Goal: Task Accomplishment & Management: Manage account settings

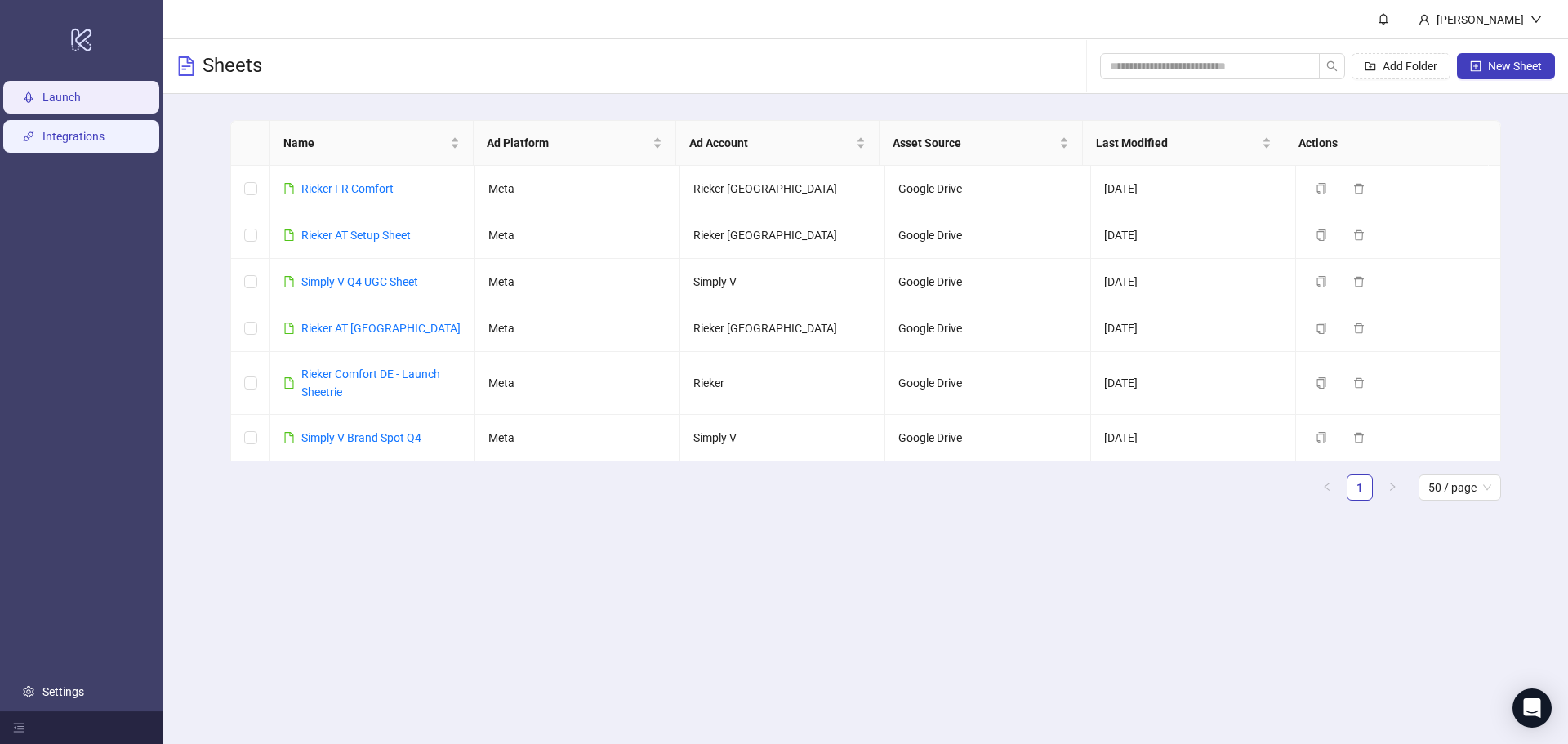
click at [61, 133] on link "Integrations" at bounding box center [73, 137] width 62 height 13
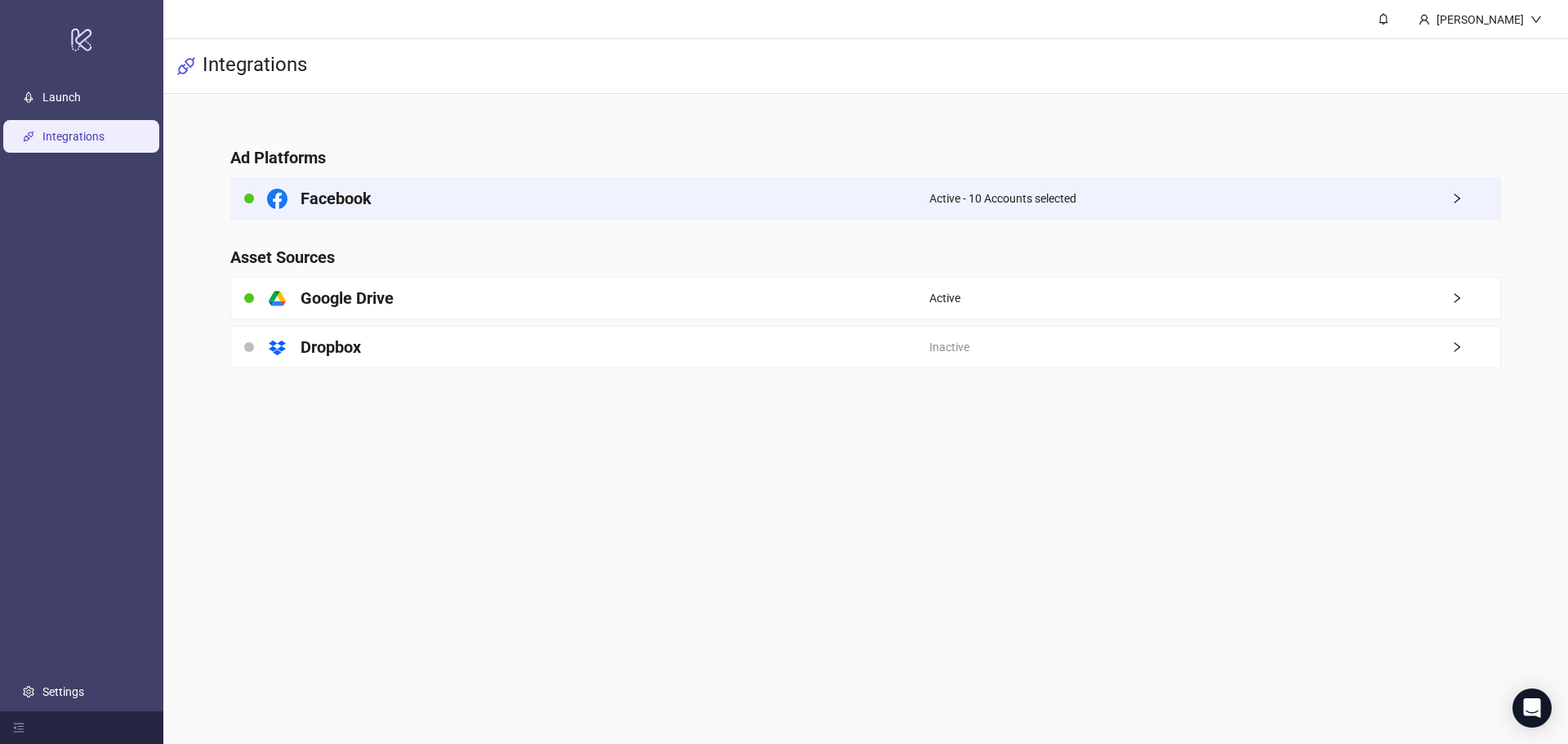
click at [440, 206] on div "Facebook" at bounding box center [580, 199] width 698 height 40
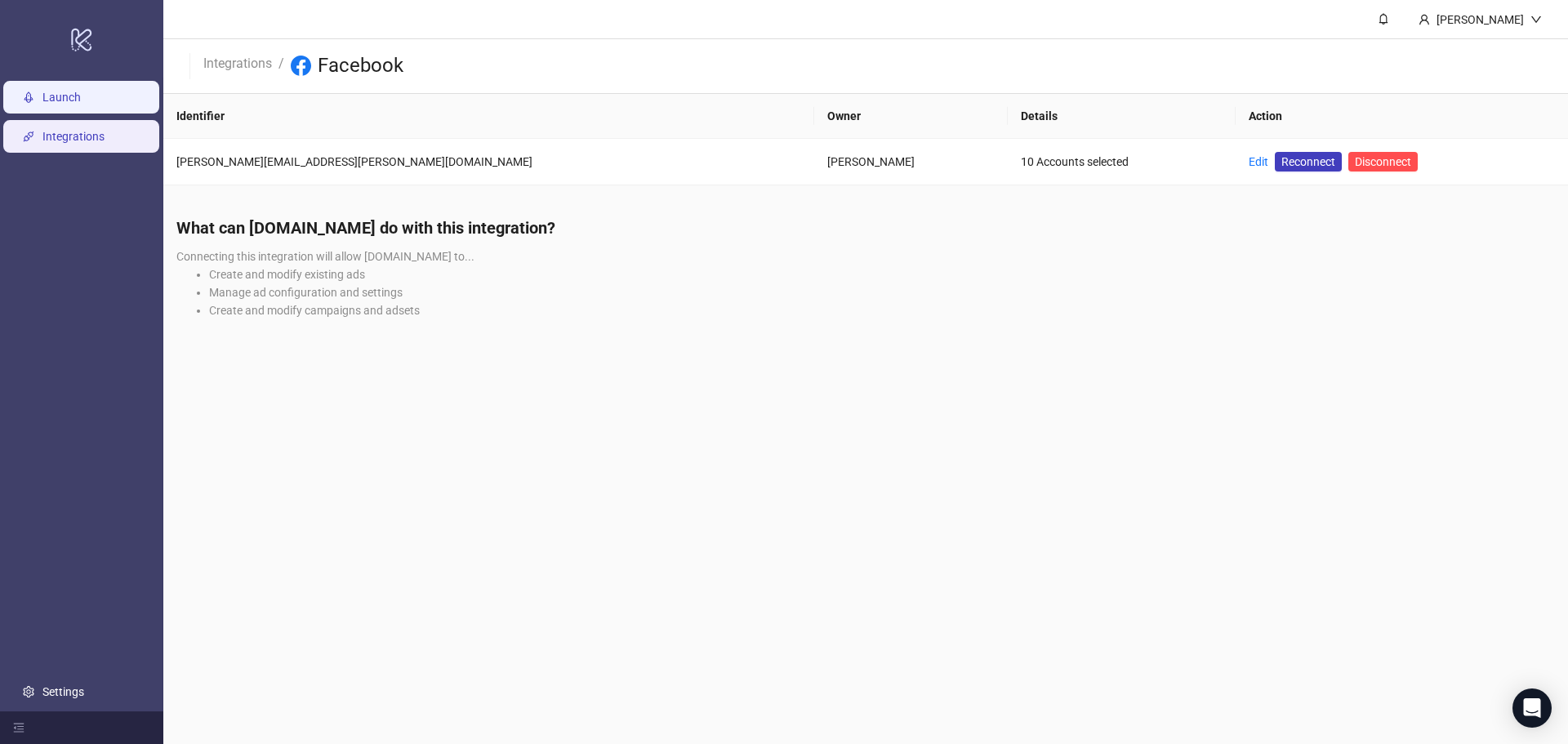
click at [64, 104] on link "Launch" at bounding box center [62, 97] width 39 height 13
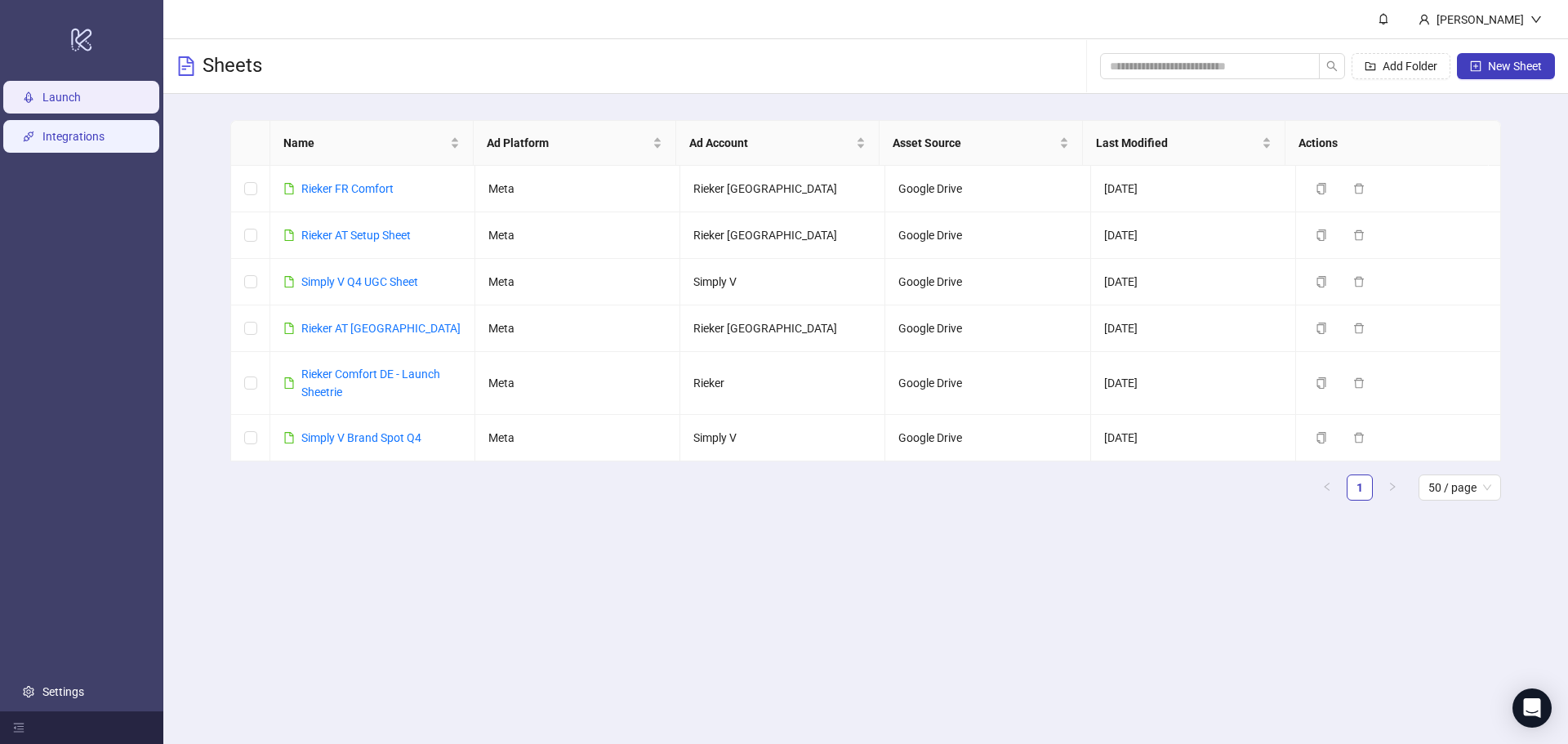
click at [68, 130] on link "Integrations" at bounding box center [73, 137] width 62 height 13
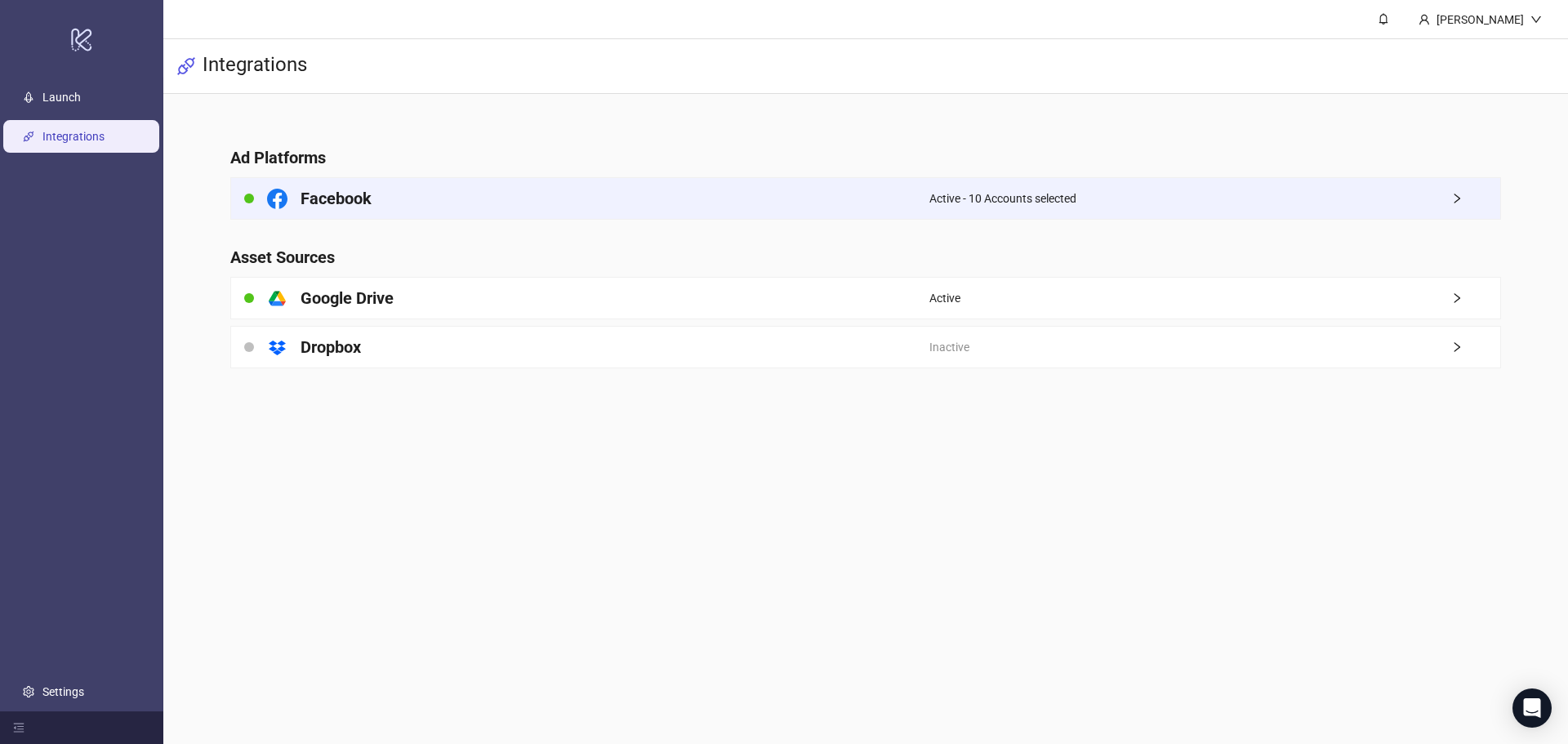
click at [1442, 197] on div "Active - 10 Accounts selected" at bounding box center [1215, 199] width 571 height 40
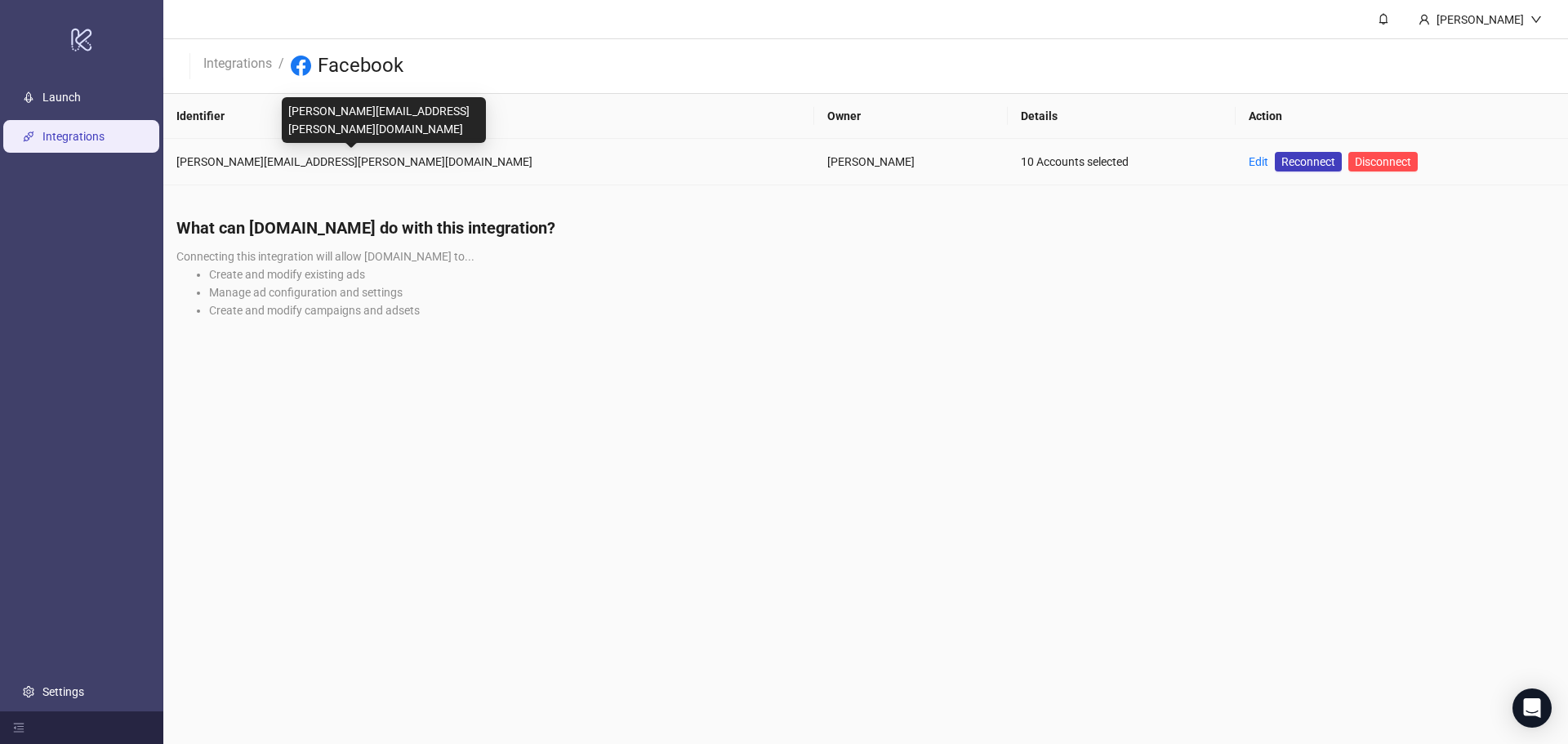
click at [200, 153] on div "[PERSON_NAME][EMAIL_ADDRESS][PERSON_NAME][DOMAIN_NAME]" at bounding box center [488, 162] width 624 height 18
click at [814, 182] on td "[PERSON_NAME]" at bounding box center [910, 162] width 194 height 46
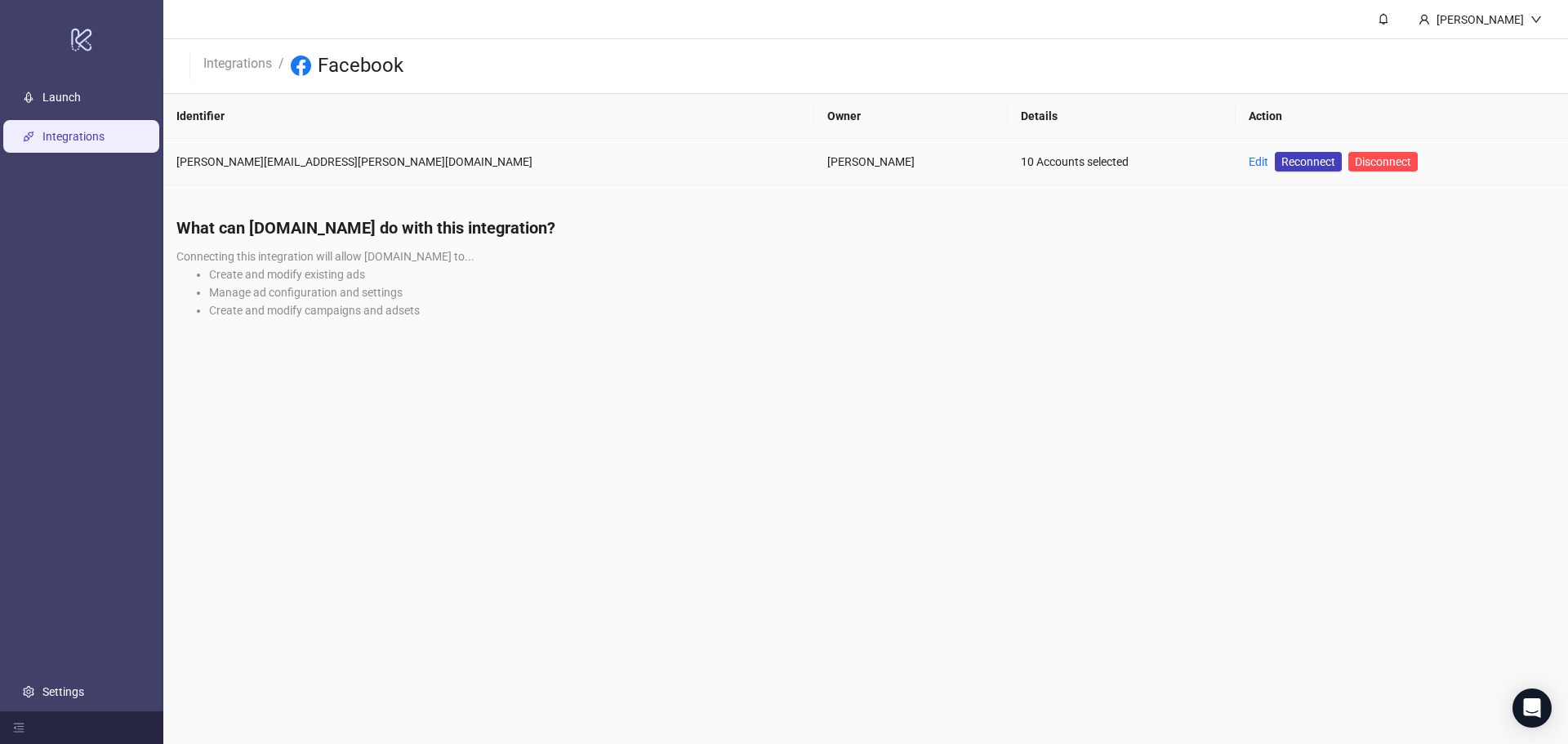
drag, startPoint x: 890, startPoint y: 169, endPoint x: 854, endPoint y: 166, distance: 36.1
click at [1021, 169] on div "10 Accounts selected" at bounding box center [1121, 162] width 201 height 18
click at [1007, 146] on td "10 Accounts selected" at bounding box center [1121, 162] width 228 height 46
drag, startPoint x: 753, startPoint y: 158, endPoint x: 780, endPoint y: 160, distance: 27.1
click at [1007, 160] on td "10 Accounts selected" at bounding box center [1121, 162] width 228 height 46
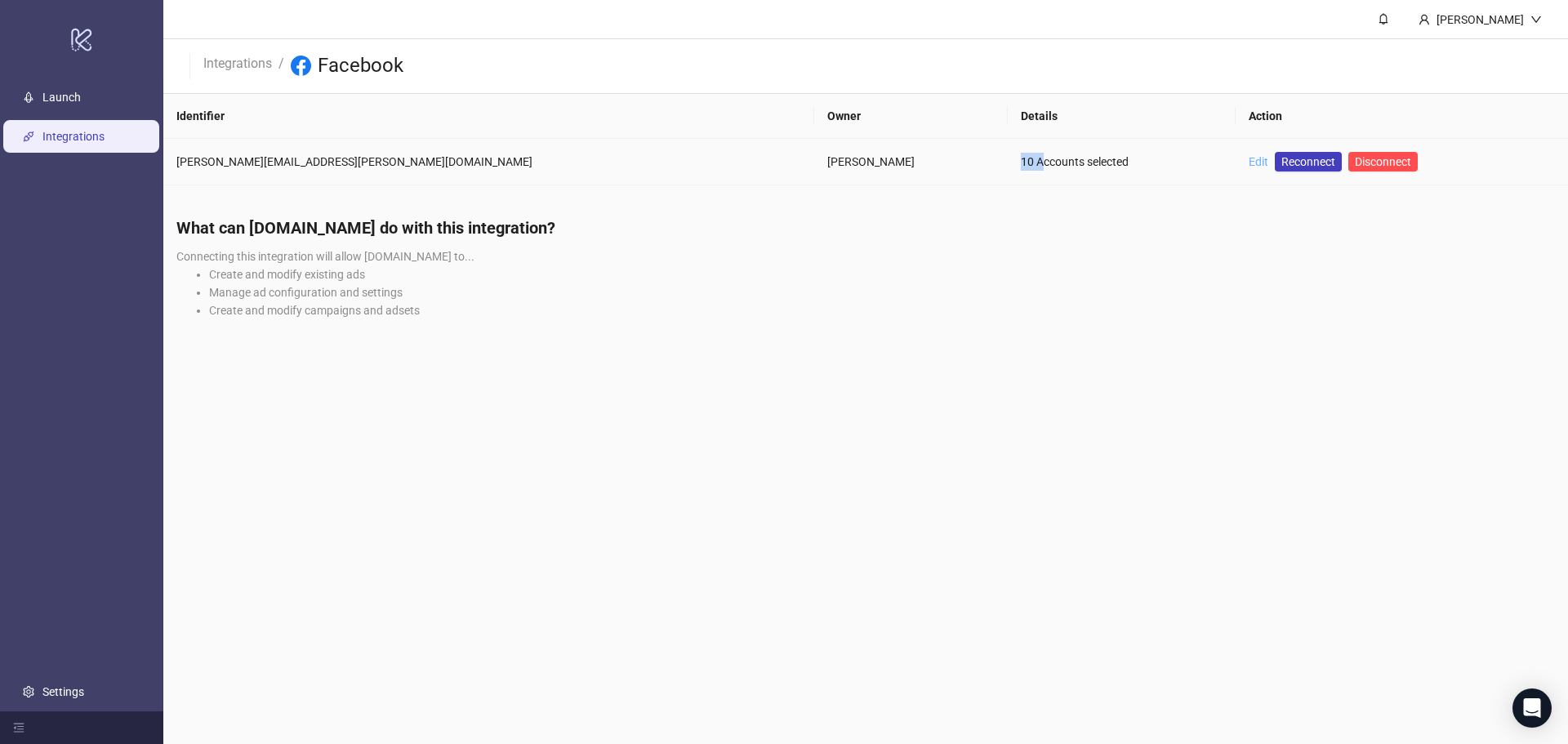
click at [1248, 163] on link "Edit" at bounding box center [1258, 162] width 19 height 13
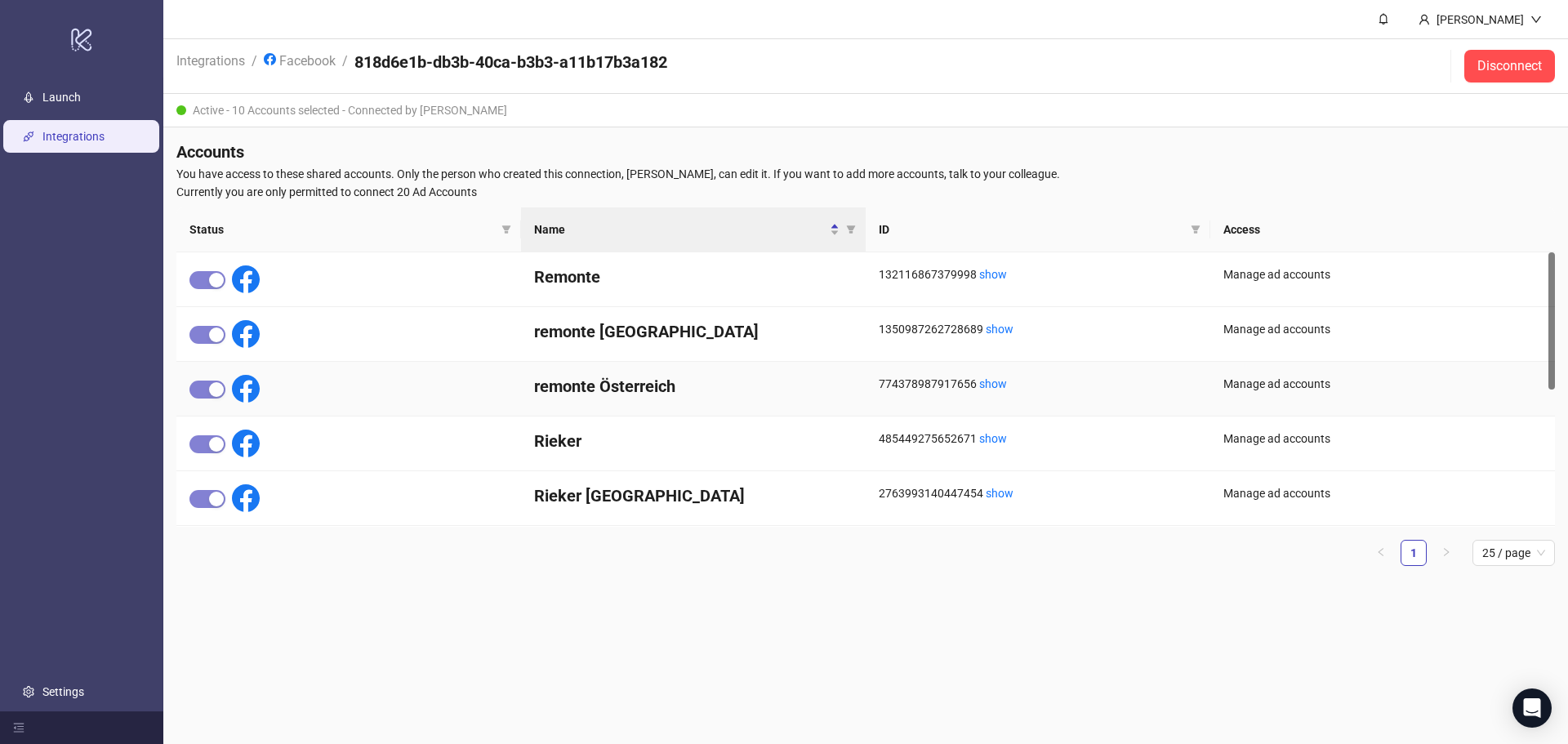
scroll to position [273, 0]
